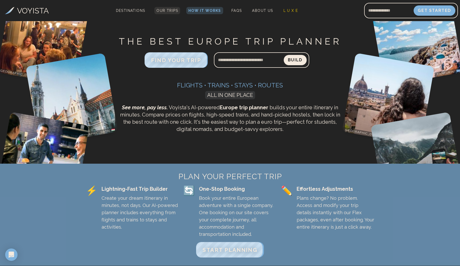
click at [177, 14] on link "Our Trips" at bounding box center [167, 10] width 26 height 7
click at [171, 13] on link "Our Trips" at bounding box center [167, 10] width 26 height 7
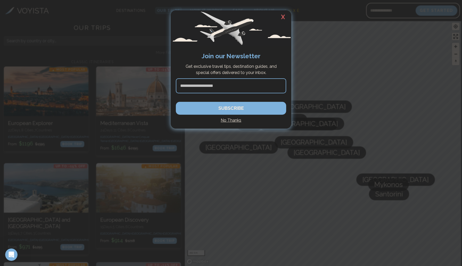
click at [281, 19] on h2 "X" at bounding box center [283, 16] width 16 height 13
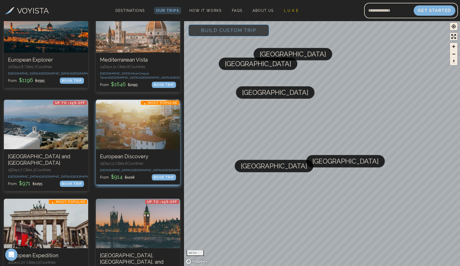
scroll to position [75, 0]
